Goal: Go to known website: Access a specific website the user already knows

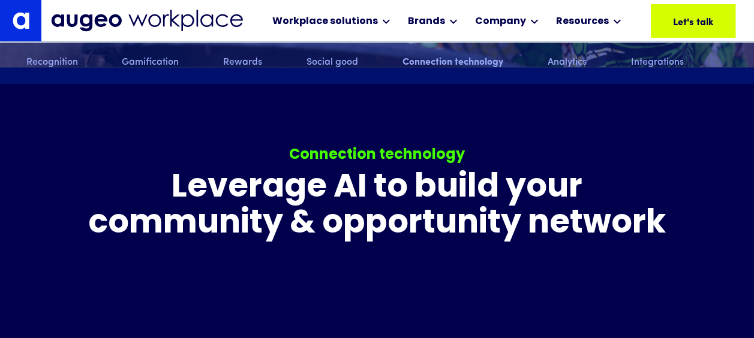
scroll to position [4415, 0]
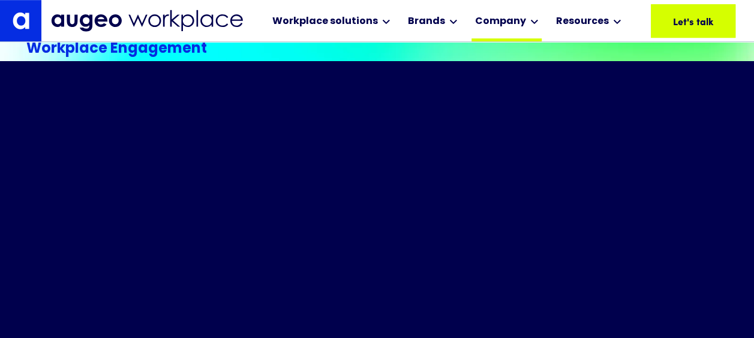
scroll to position [358, 0]
